Goal: Information Seeking & Learning: Learn about a topic

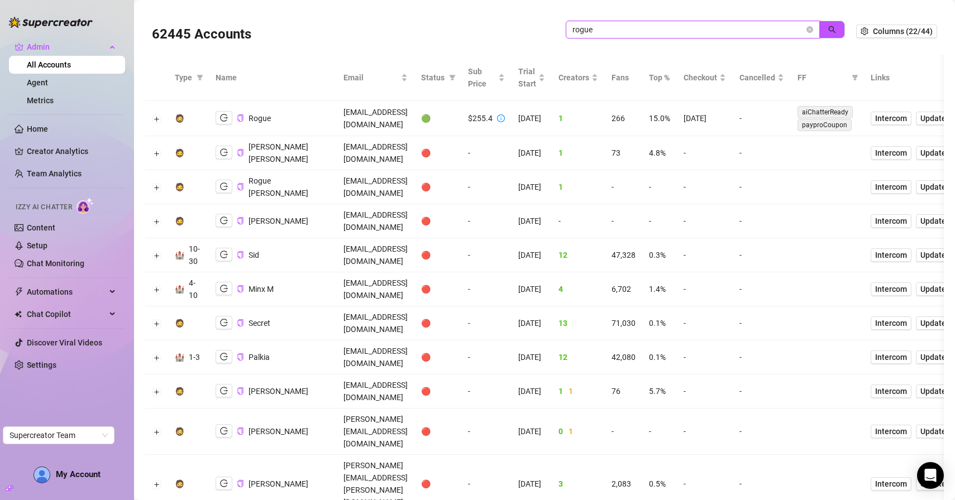
drag, startPoint x: 623, startPoint y: 25, endPoint x: 523, endPoint y: 22, distance: 100.0
click at [524, 25] on div "62445 Accounts rogue" at bounding box center [504, 31] width 704 height 38
paste input "josh.brusilovsky@gmail.com"
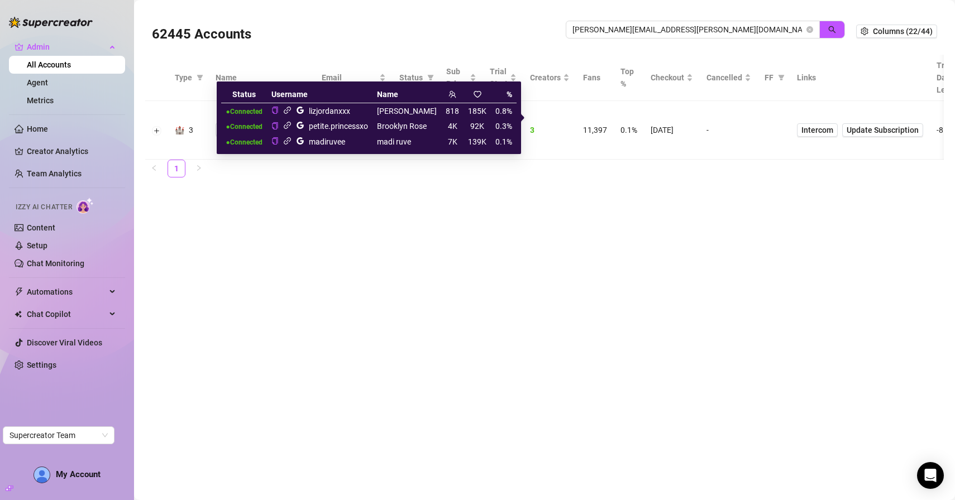
click at [291, 111] on icon "link" at bounding box center [287, 110] width 8 height 8
click at [291, 125] on icon "link" at bounding box center [287, 125] width 8 height 8
click at [291, 141] on icon "link" at bounding box center [287, 141] width 8 height 8
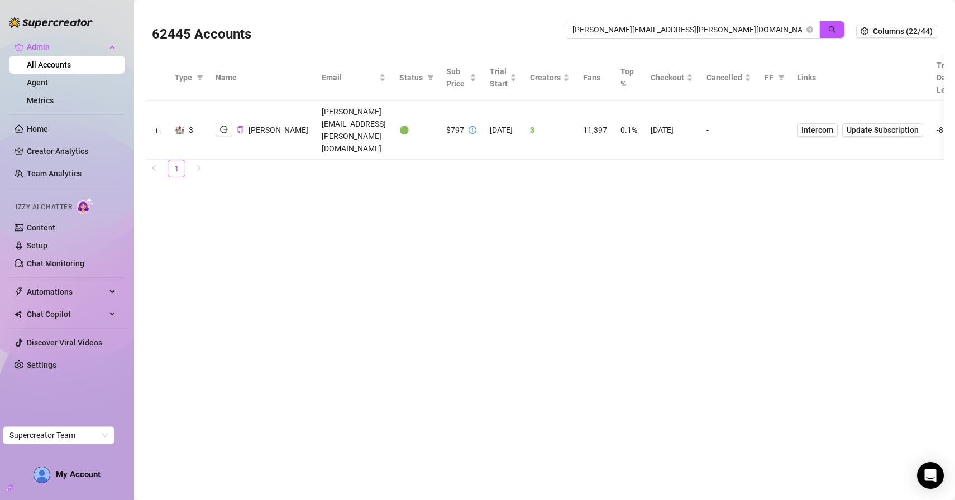
click at [590, 269] on main "62445 Accounts josh.brusilovsky@gmail.com Columns (22/44) Type Name Email Statu…" at bounding box center [544, 250] width 821 height 500
click at [226, 126] on icon "logout" at bounding box center [224, 129] width 8 height 7
click at [618, 39] on div "josh.brusilovsky@gmail.com" at bounding box center [705, 36] width 279 height 30
click at [621, 34] on input "josh.brusilovsky@gmail.com" at bounding box center [688, 29] width 232 height 12
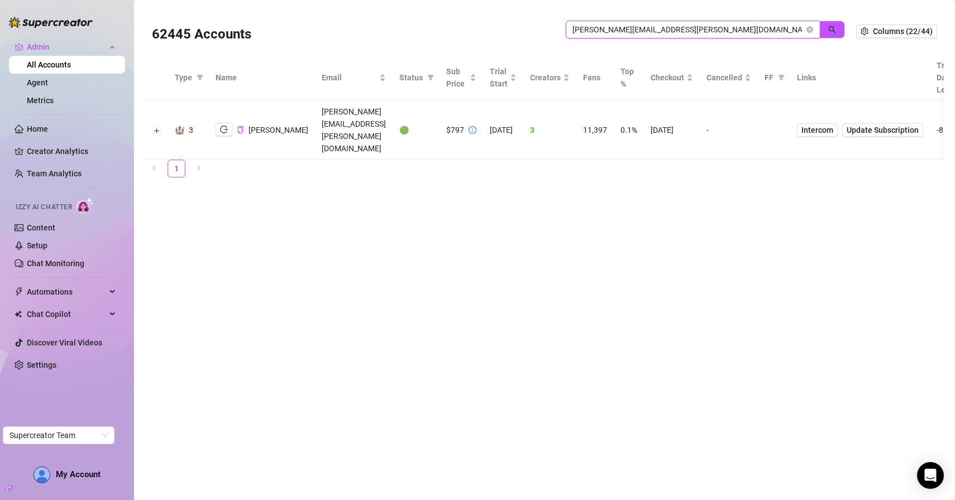
click at [621, 34] on input "josh.brusilovsky@gmail.com" at bounding box center [688, 29] width 232 height 12
paste input "ayliebonow@hot"
type input "jayliebonow@hotmail.com"
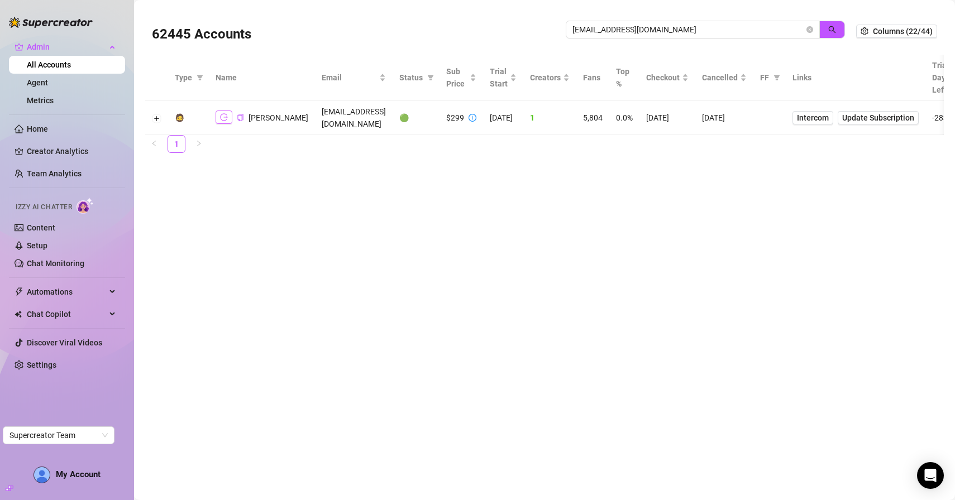
click at [221, 121] on icon "logout" at bounding box center [224, 117] width 8 height 8
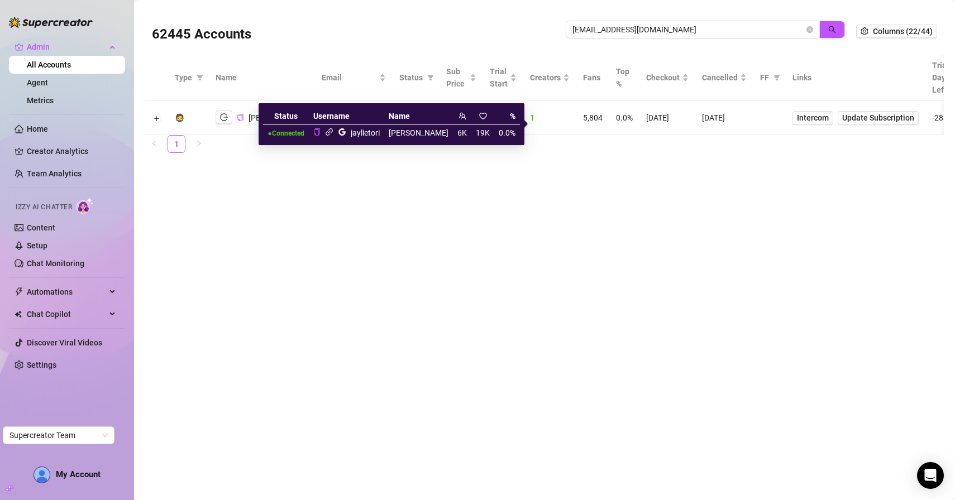
click at [333, 136] on icon "link" at bounding box center [329, 132] width 8 height 8
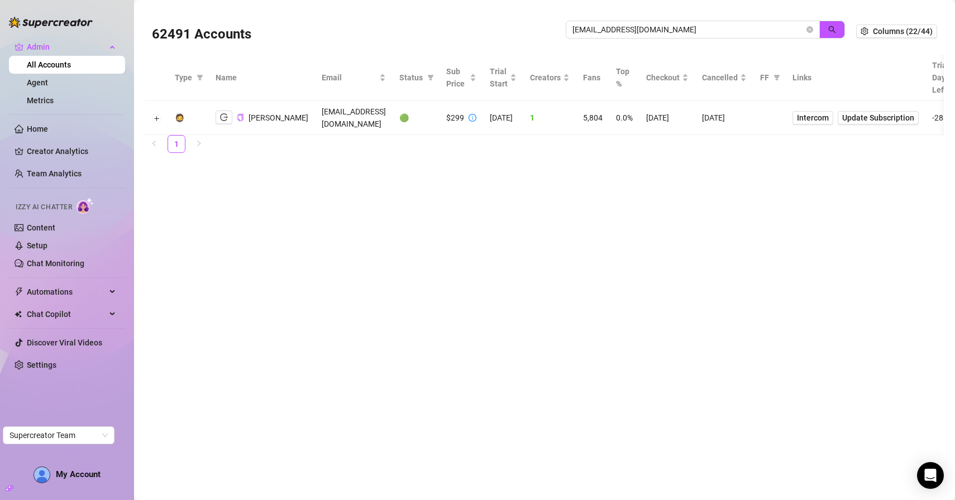
click at [219, 393] on main "62491 Accounts jayliebonow@hotmail.com Columns (22/44) Type Name Email Status S…" at bounding box center [544, 250] width 821 height 500
drag, startPoint x: 219, startPoint y: 393, endPoint x: 219, endPoint y: 385, distance: 7.8
click at [219, 393] on main "62491 Accounts jayliebonow@hotmail.com Columns (22/44) Type Name Email Status S…" at bounding box center [544, 250] width 821 height 500
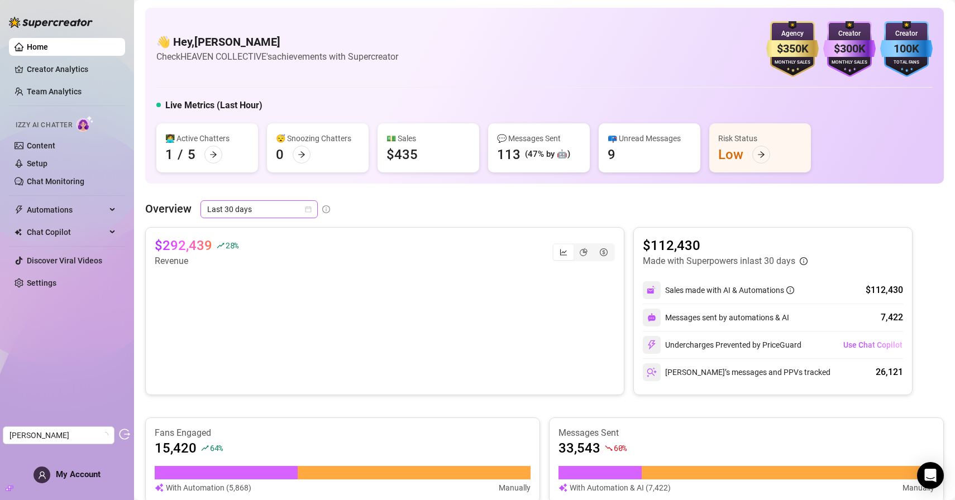
click at [276, 209] on span "Last 30 days" at bounding box center [259, 209] width 104 height 17
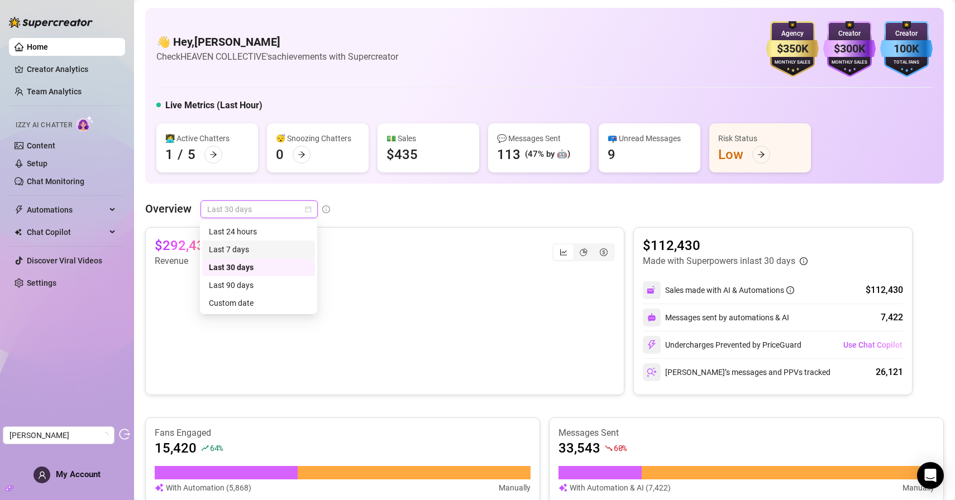
click at [252, 246] on div "Last 7 days" at bounding box center [258, 249] width 99 height 12
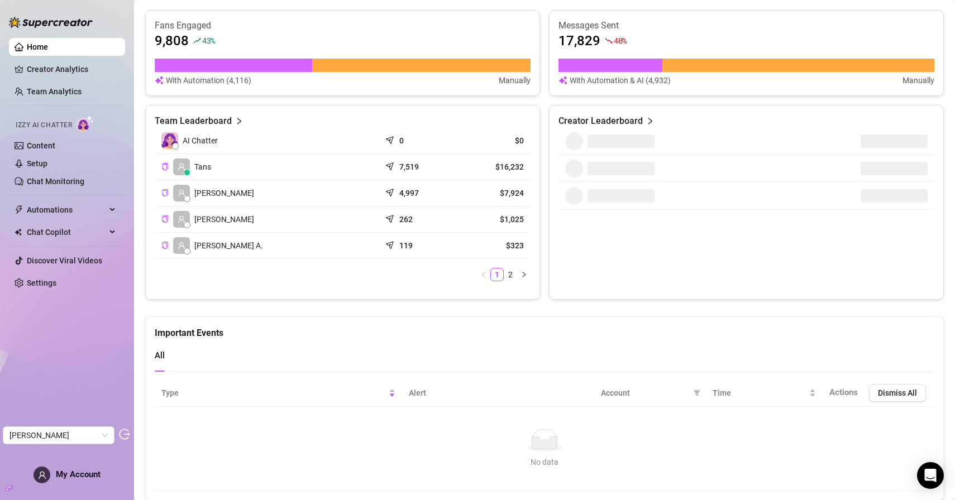
scroll to position [408, 0]
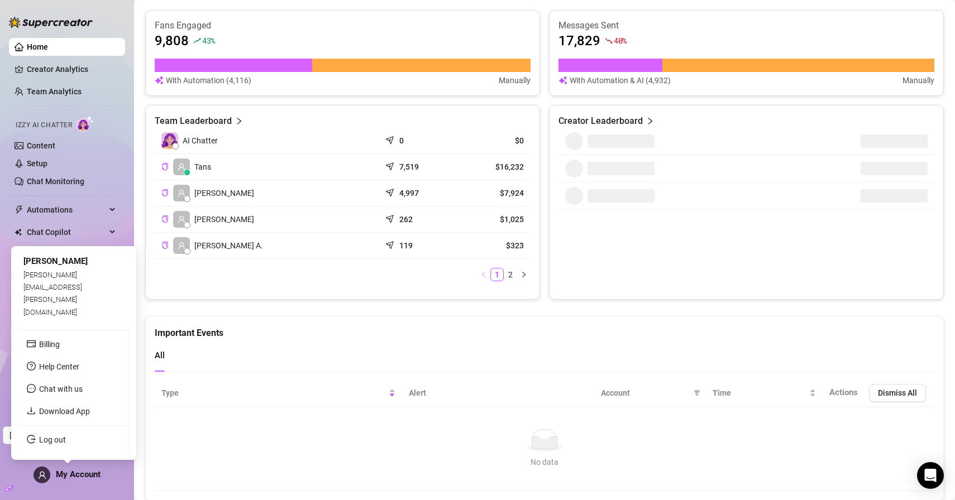
click at [75, 473] on span "My Account" at bounding box center [78, 475] width 45 height 10
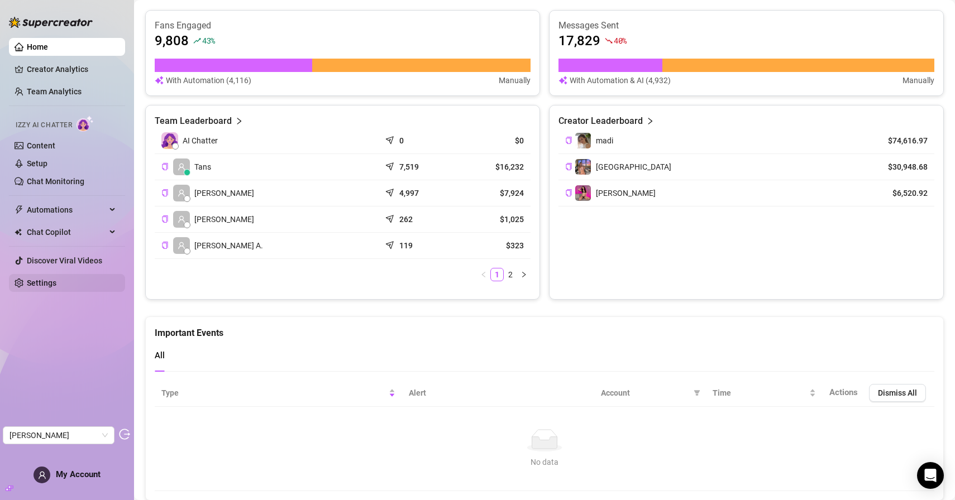
click at [56, 286] on link "Settings" at bounding box center [42, 283] width 30 height 9
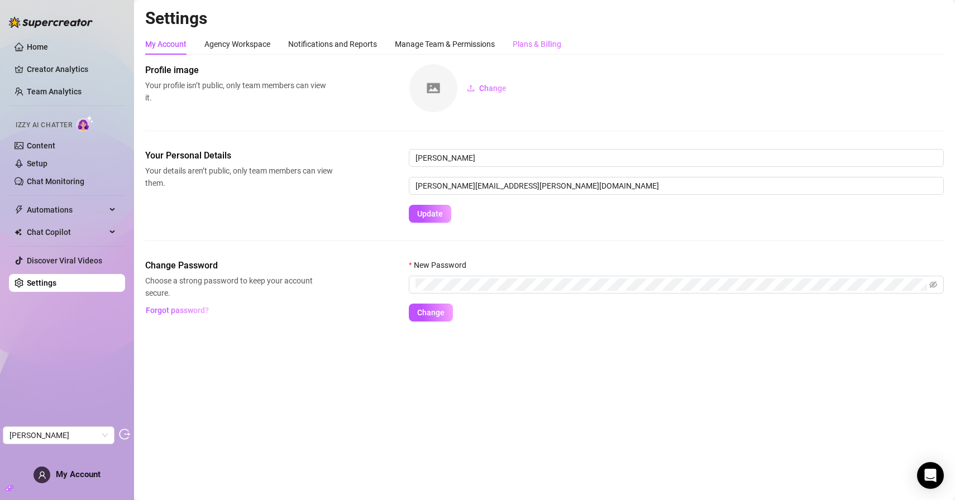
click at [534, 51] on div "Plans & Billing" at bounding box center [537, 43] width 49 height 21
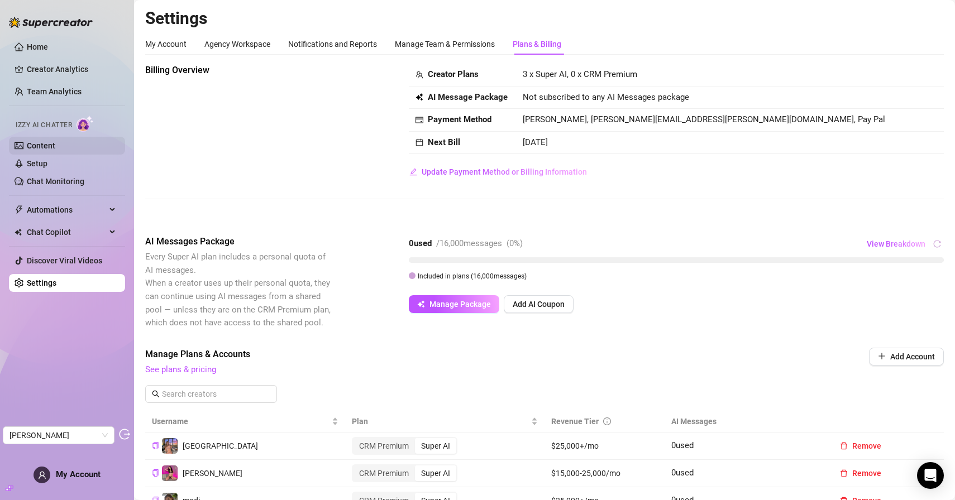
click at [41, 146] on link "Content" at bounding box center [41, 145] width 28 height 9
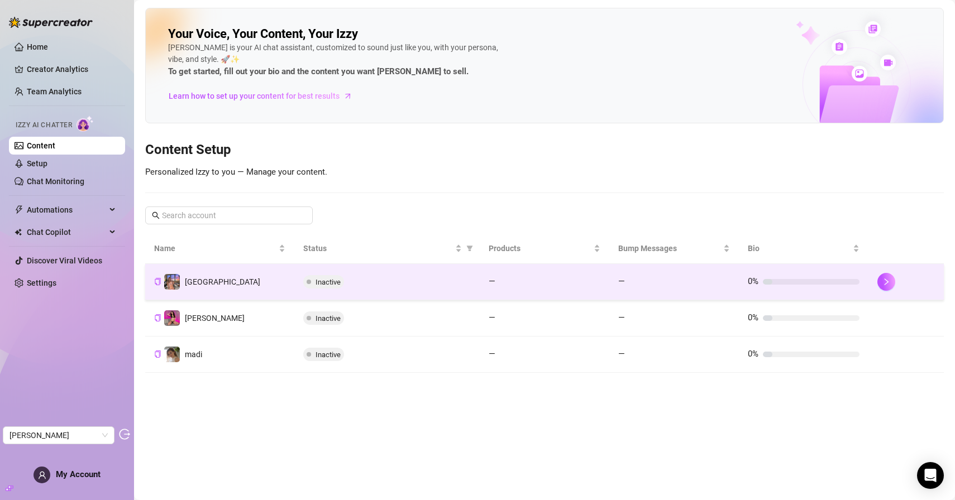
click at [252, 278] on td "Brooklyn" at bounding box center [219, 282] width 149 height 36
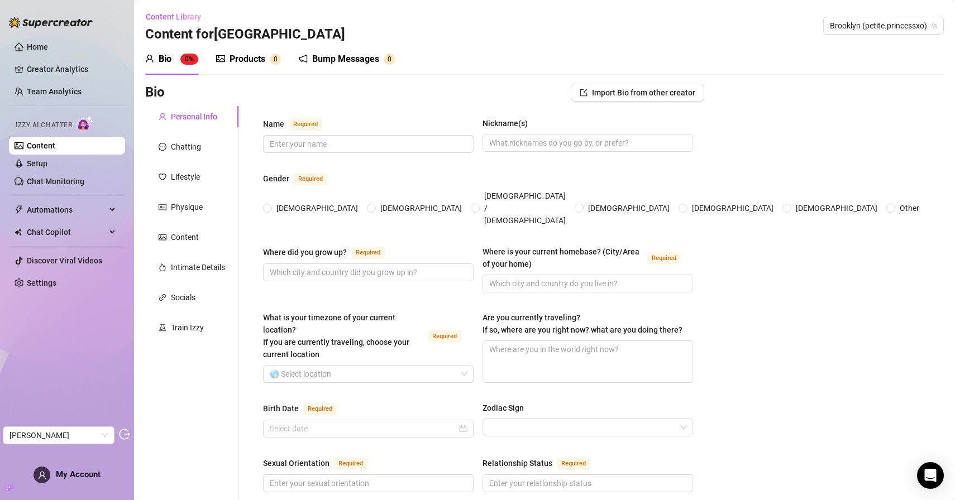
click at [257, 65] on div "Products" at bounding box center [247, 58] width 36 height 13
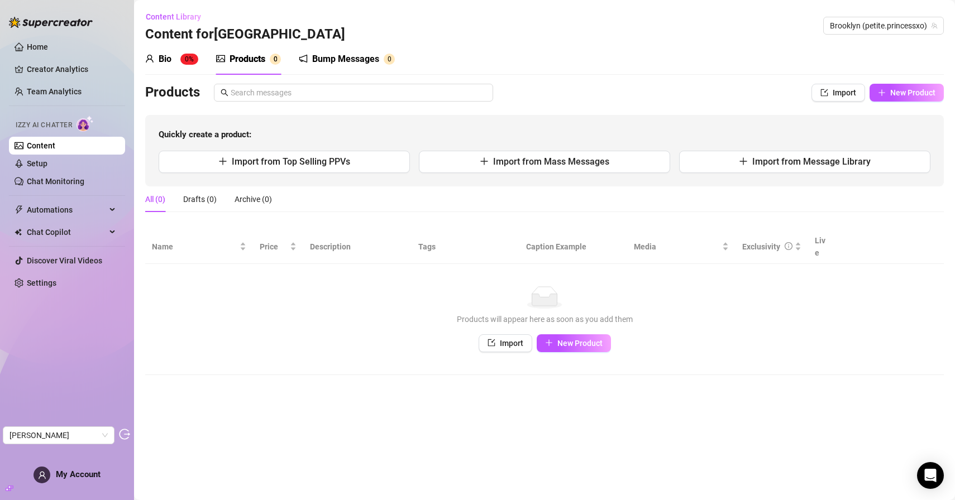
click at [169, 64] on div "Bio" at bounding box center [165, 58] width 13 height 13
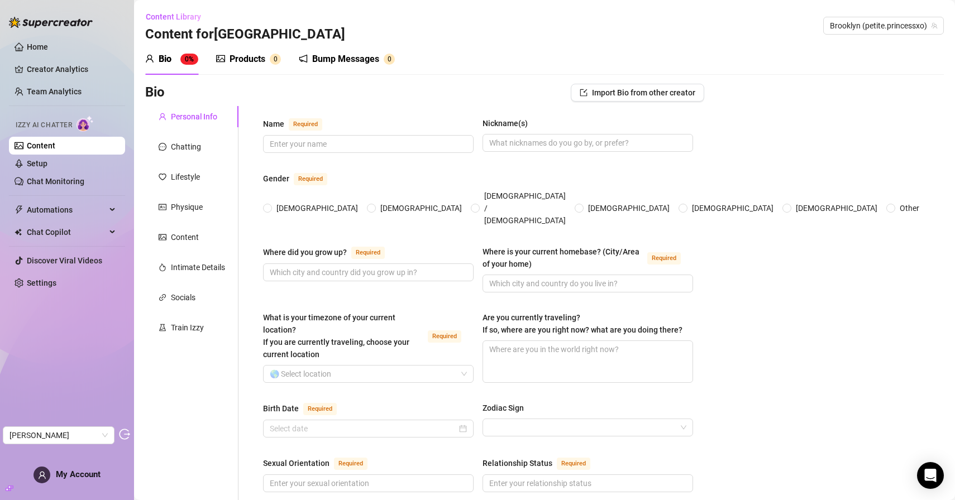
click at [55, 141] on link "Content" at bounding box center [41, 145] width 28 height 9
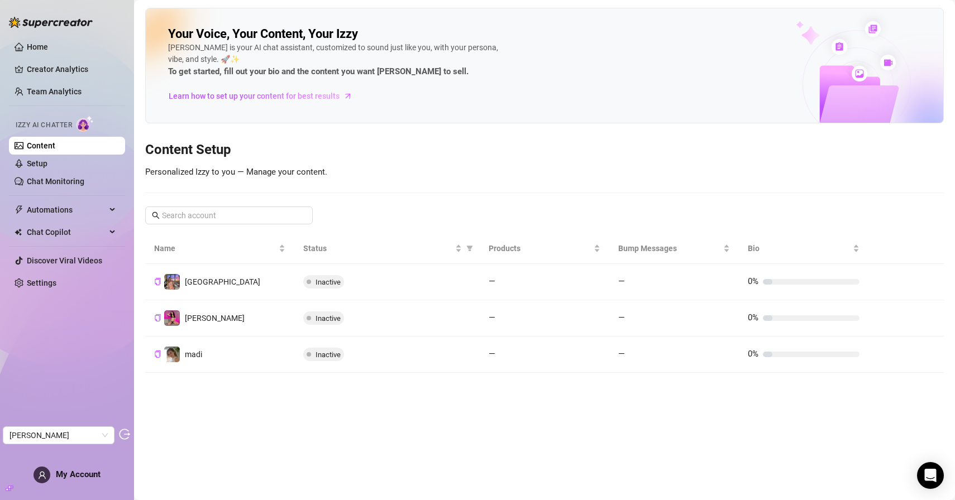
drag, startPoint x: 249, startPoint y: 315, endPoint x: 249, endPoint y: 290, distance: 25.7
click at [249, 315] on td "liz" at bounding box center [219, 318] width 149 height 36
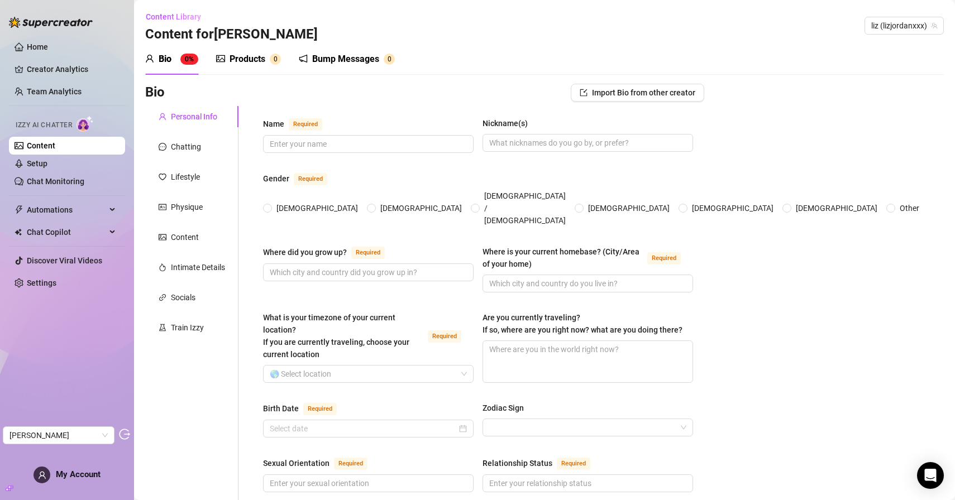
click at [55, 146] on link "Content" at bounding box center [41, 145] width 28 height 9
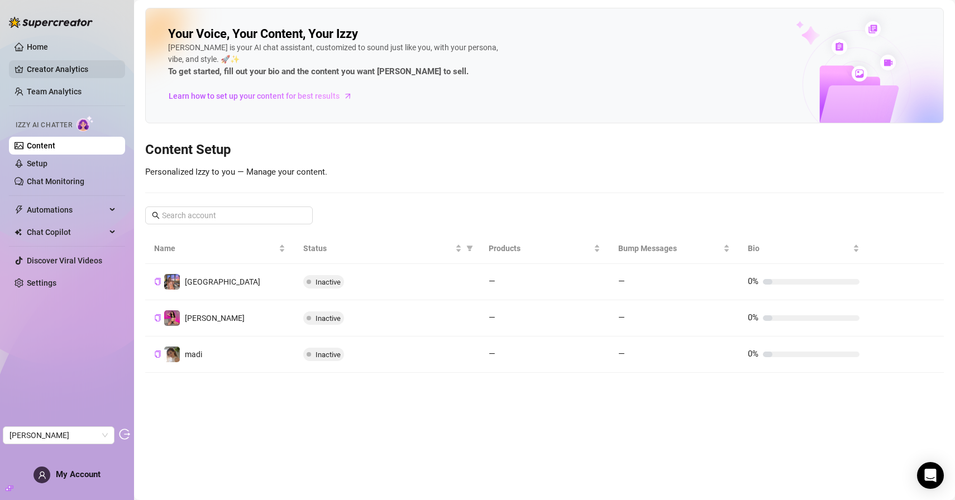
click at [86, 69] on link "Creator Analytics" at bounding box center [71, 69] width 89 height 18
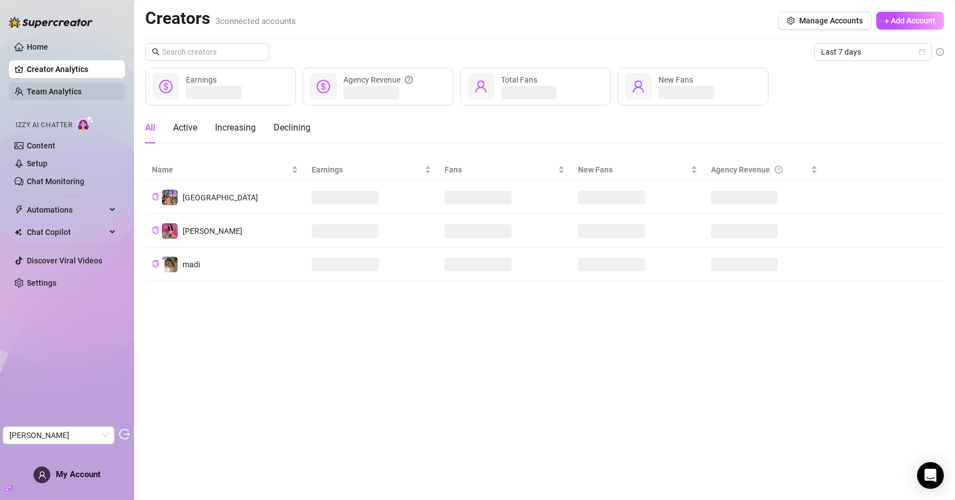
click at [80, 92] on link "Team Analytics" at bounding box center [54, 91] width 55 height 9
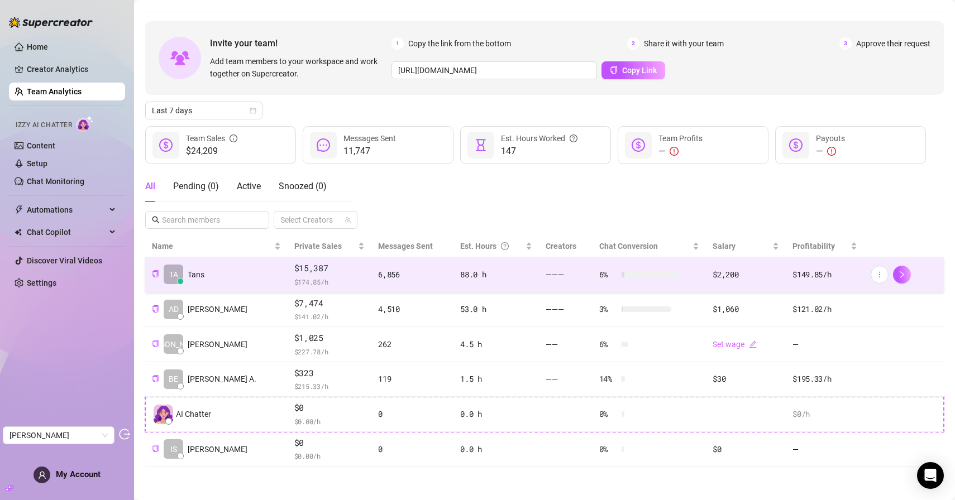
scroll to position [31, 0]
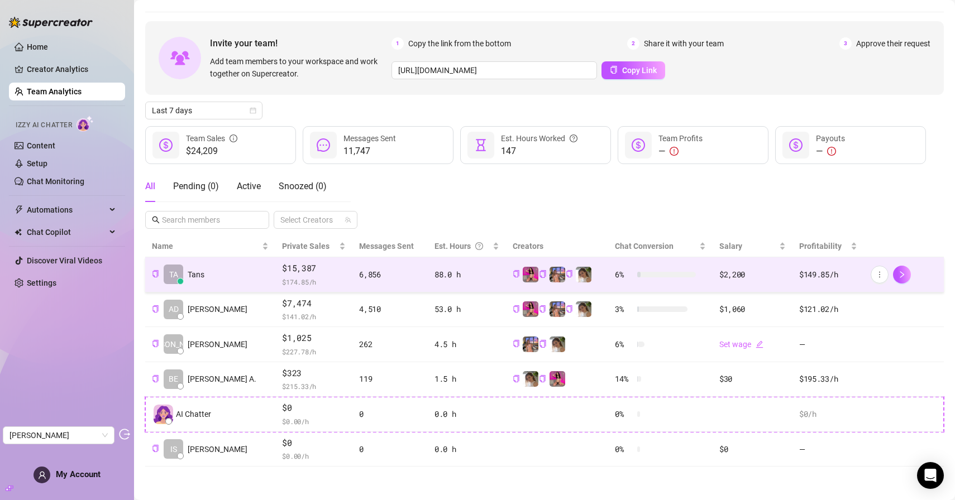
click at [301, 278] on span "$ 174.85 /h" at bounding box center [314, 281] width 64 height 11
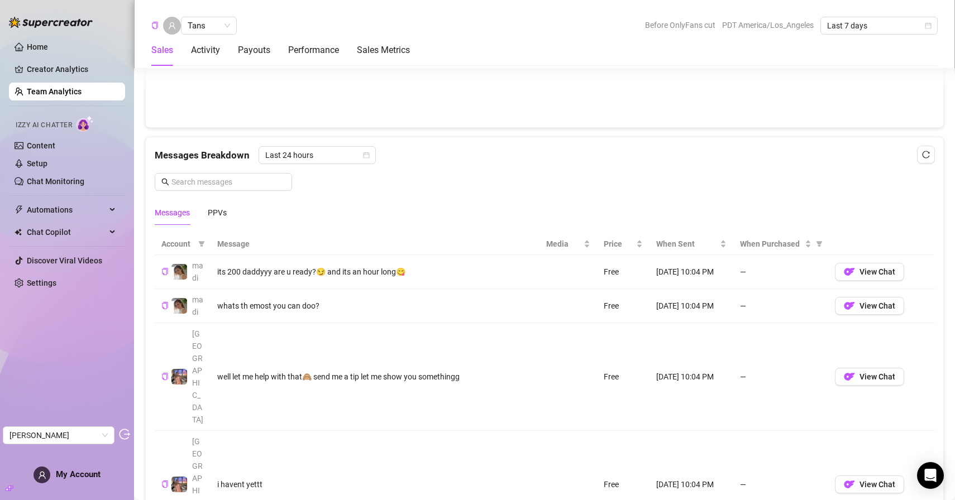
scroll to position [660, 0]
click at [611, 237] on span "Price" at bounding box center [619, 243] width 30 height 12
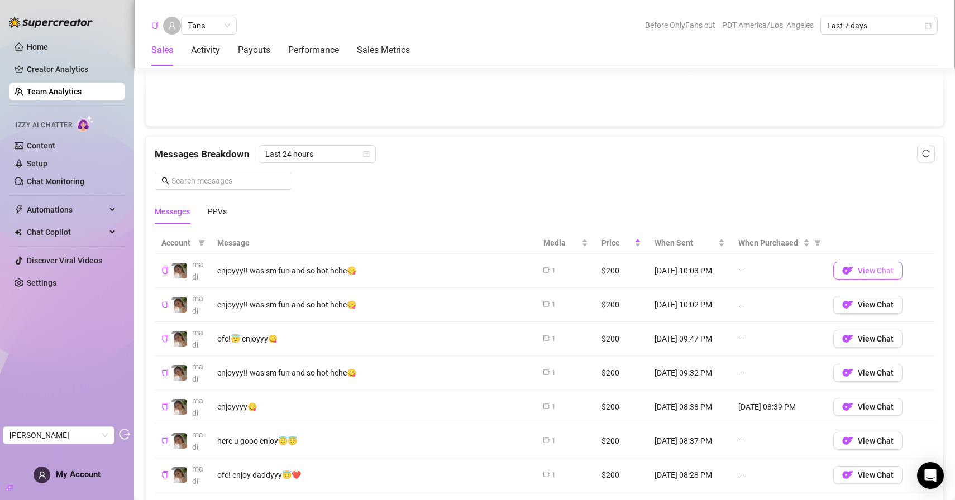
click at [865, 274] on span "View Chat" at bounding box center [876, 270] width 36 height 9
click at [368, 271] on div "enjoyyy!! was sm fun and so hot hehe😋" at bounding box center [373, 271] width 313 height 12
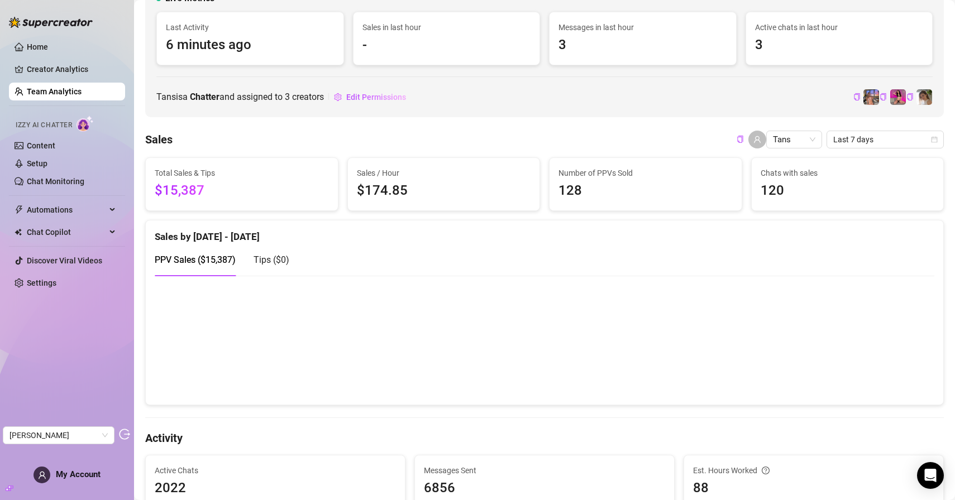
scroll to position [0, 0]
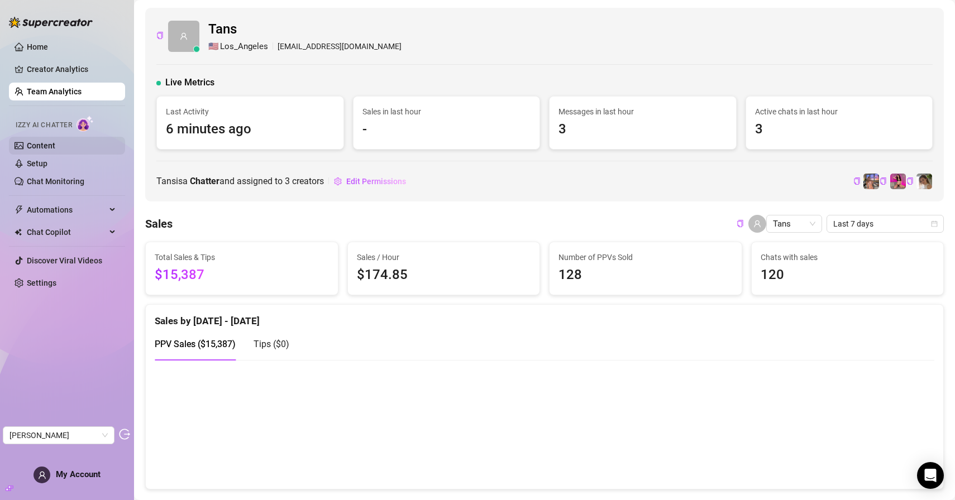
click at [55, 147] on link "Content" at bounding box center [41, 145] width 28 height 9
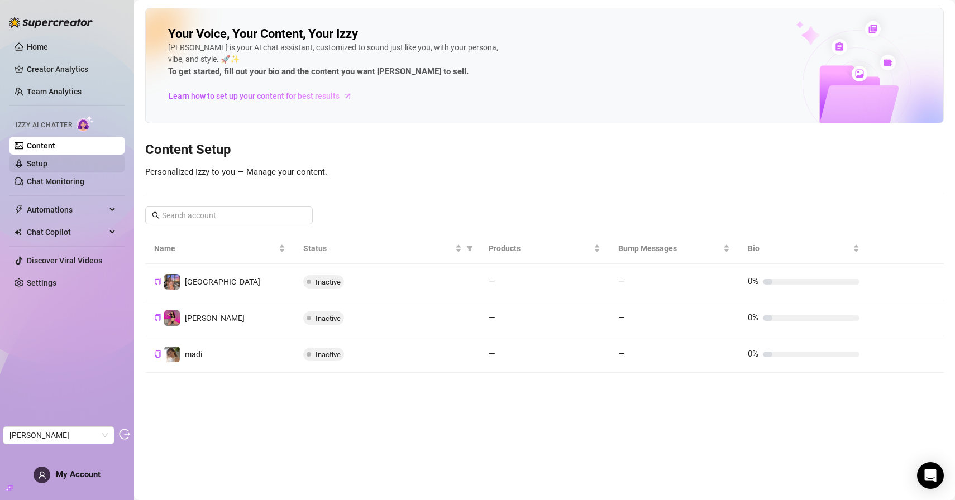
click at [47, 168] on link "Setup" at bounding box center [37, 163] width 21 height 9
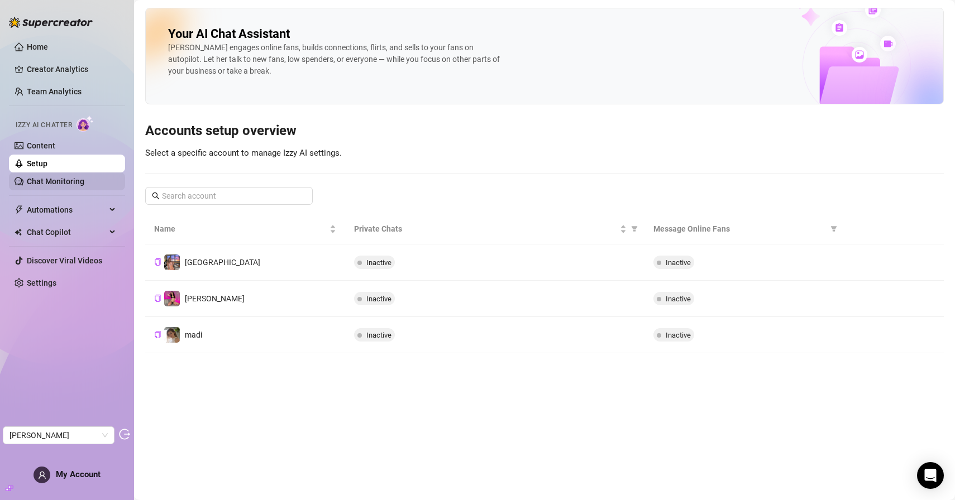
click at [84, 183] on link "Chat Monitoring" at bounding box center [56, 181] width 58 height 9
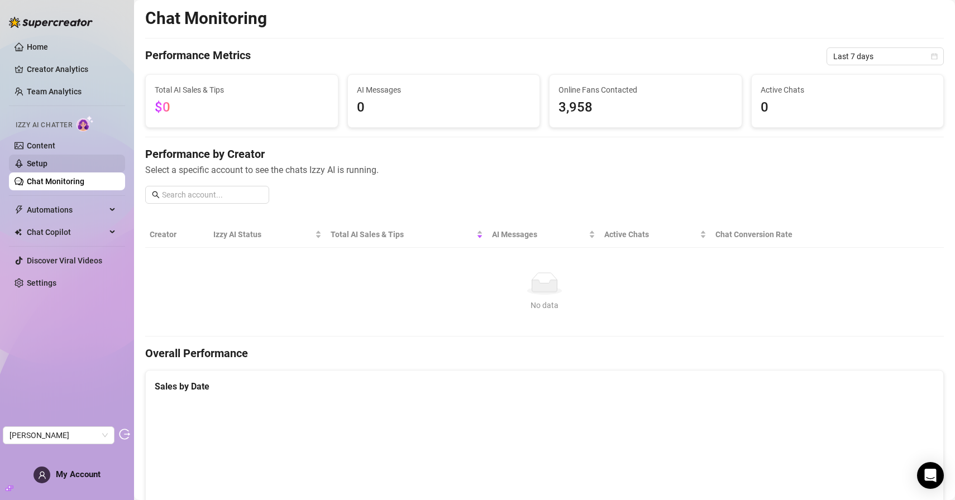
click at [47, 160] on link "Setup" at bounding box center [37, 163] width 21 height 9
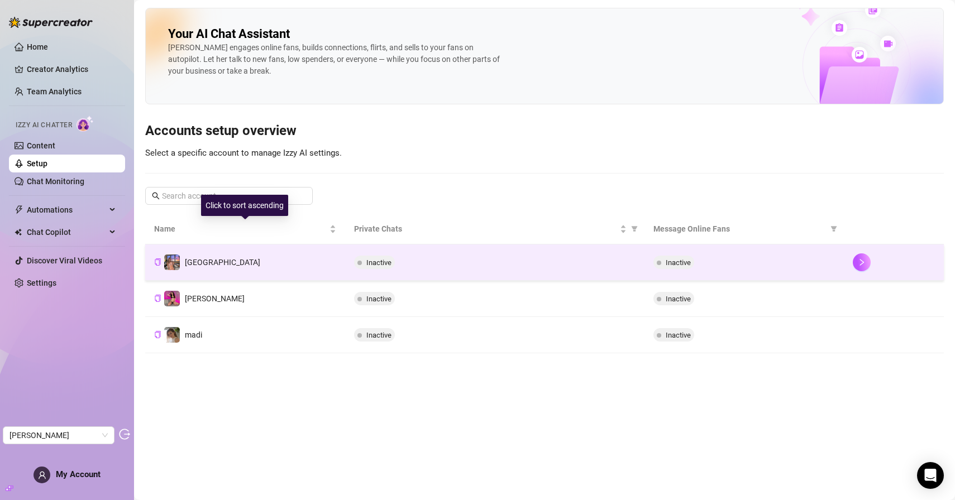
click at [222, 255] on td "Brooklyn" at bounding box center [245, 263] width 200 height 36
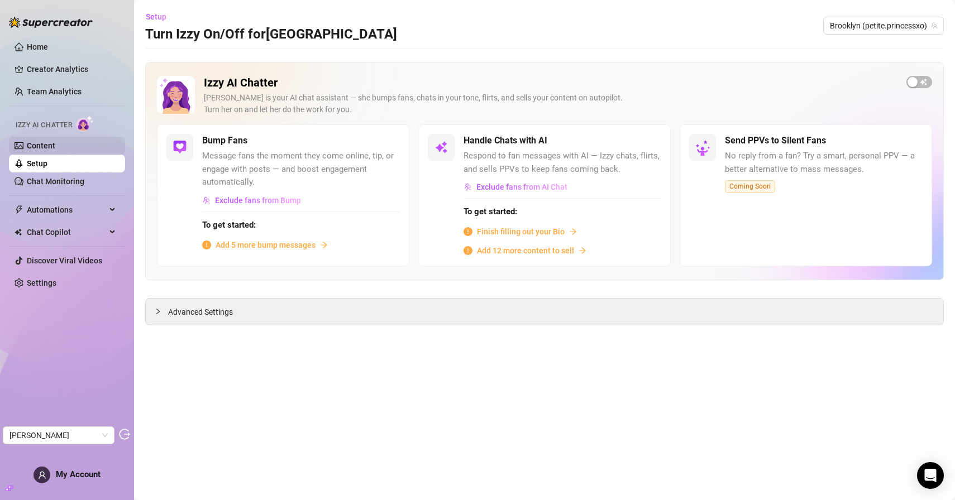
click at [55, 142] on link "Content" at bounding box center [41, 145] width 28 height 9
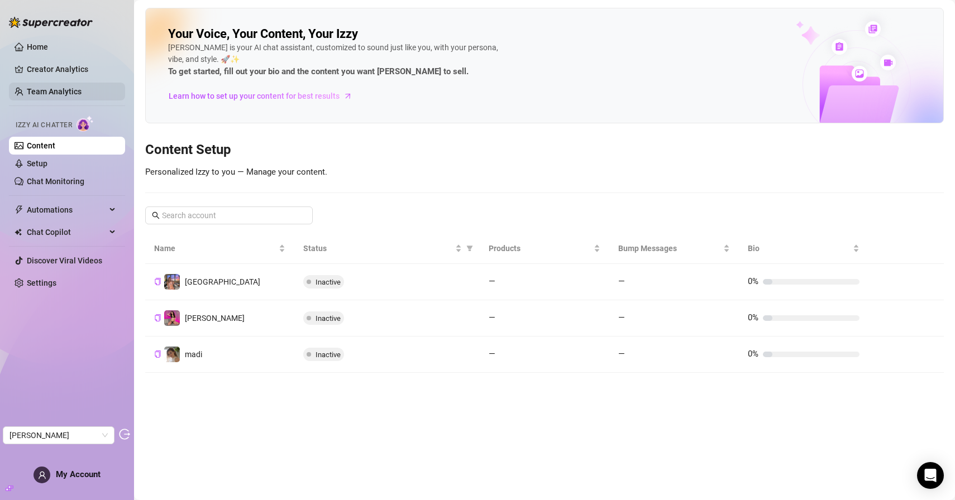
click at [45, 87] on link "Team Analytics" at bounding box center [54, 91] width 55 height 9
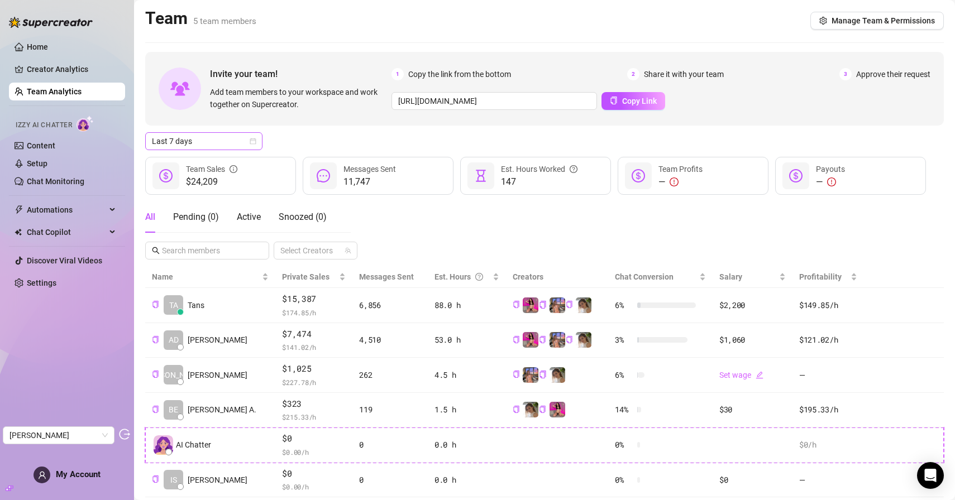
click at [243, 138] on span "Last 7 days" at bounding box center [204, 141] width 104 height 17
click at [190, 213] on div "Last 90 days" at bounding box center [203, 217] width 99 height 12
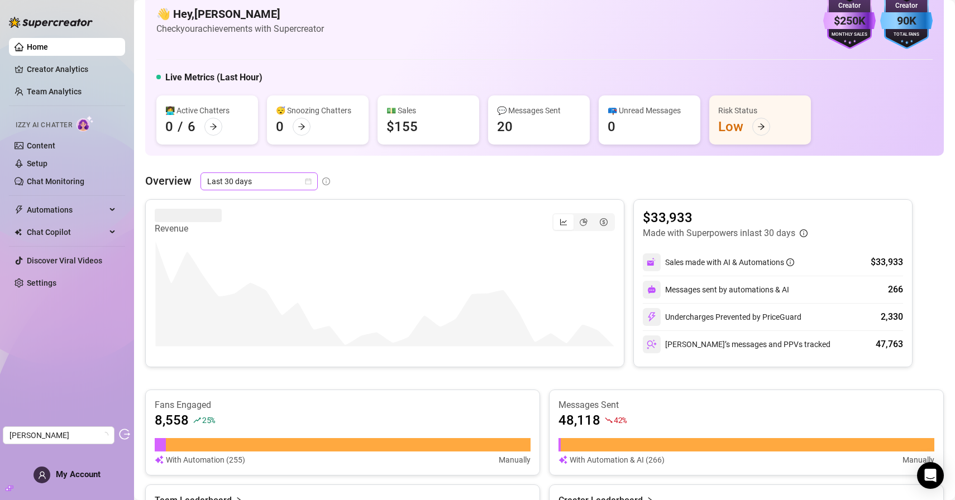
scroll to position [16, 0]
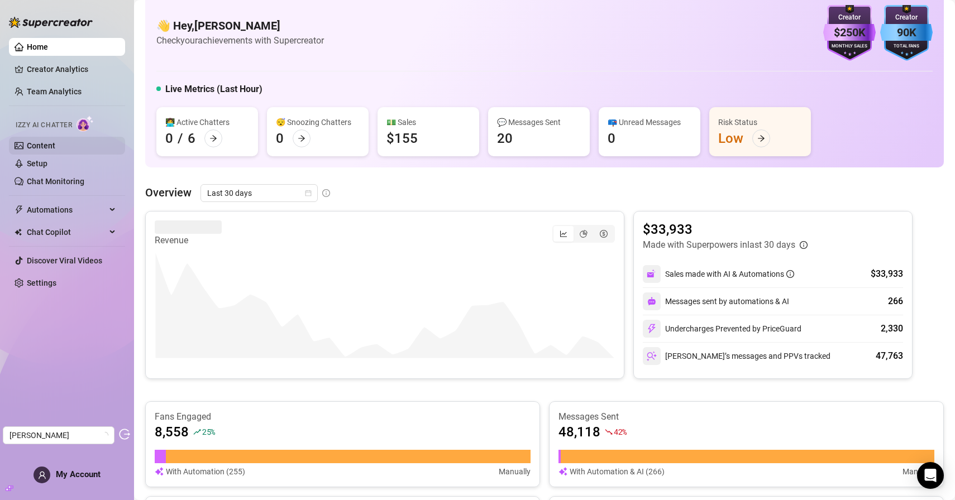
click at [55, 149] on link "Content" at bounding box center [41, 145] width 28 height 9
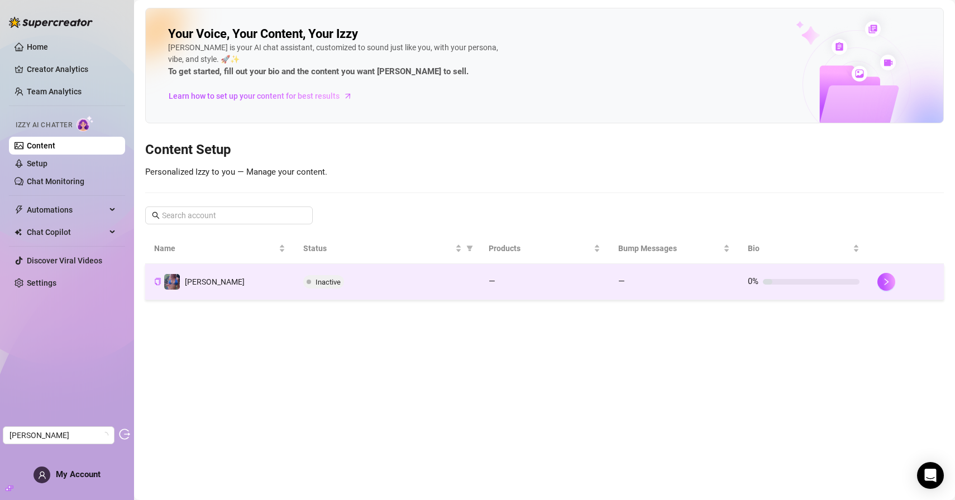
click at [339, 293] on td "Inactive" at bounding box center [386, 282] width 185 height 36
